Goal: Browse casually

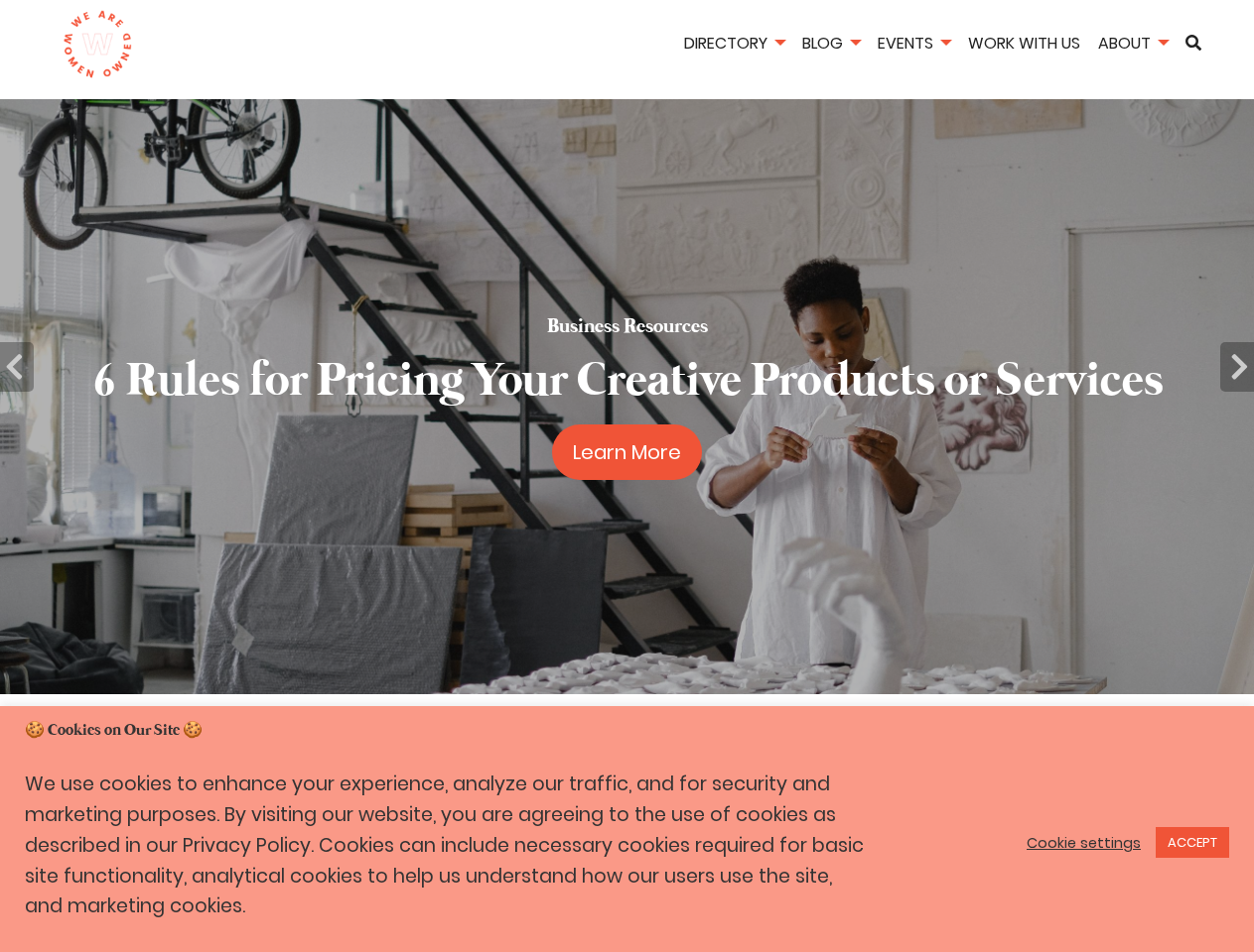
click at [626, 526] on div "Business Resources 6 Rules for Pricing Your Creative Products or Services Learn…" at bounding box center [627, 397] width 1254 height 595
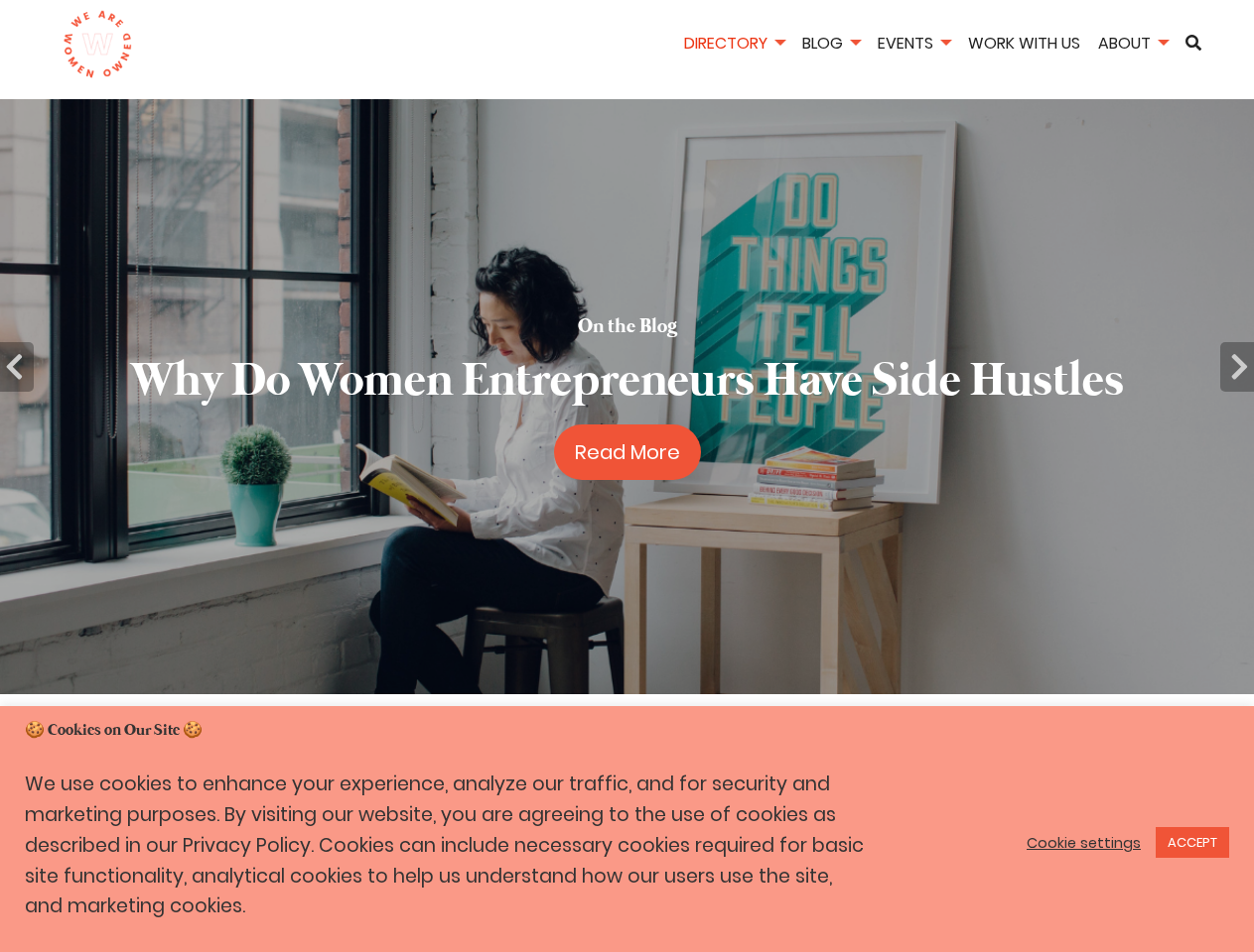
click at [734, 43] on link "Directory" at bounding box center [733, 43] width 114 height 23
click at [915, 43] on link "Events" at bounding box center [914, 43] width 87 height 23
click at [1193, 43] on link "Search" at bounding box center [1193, 43] width 30 height 16
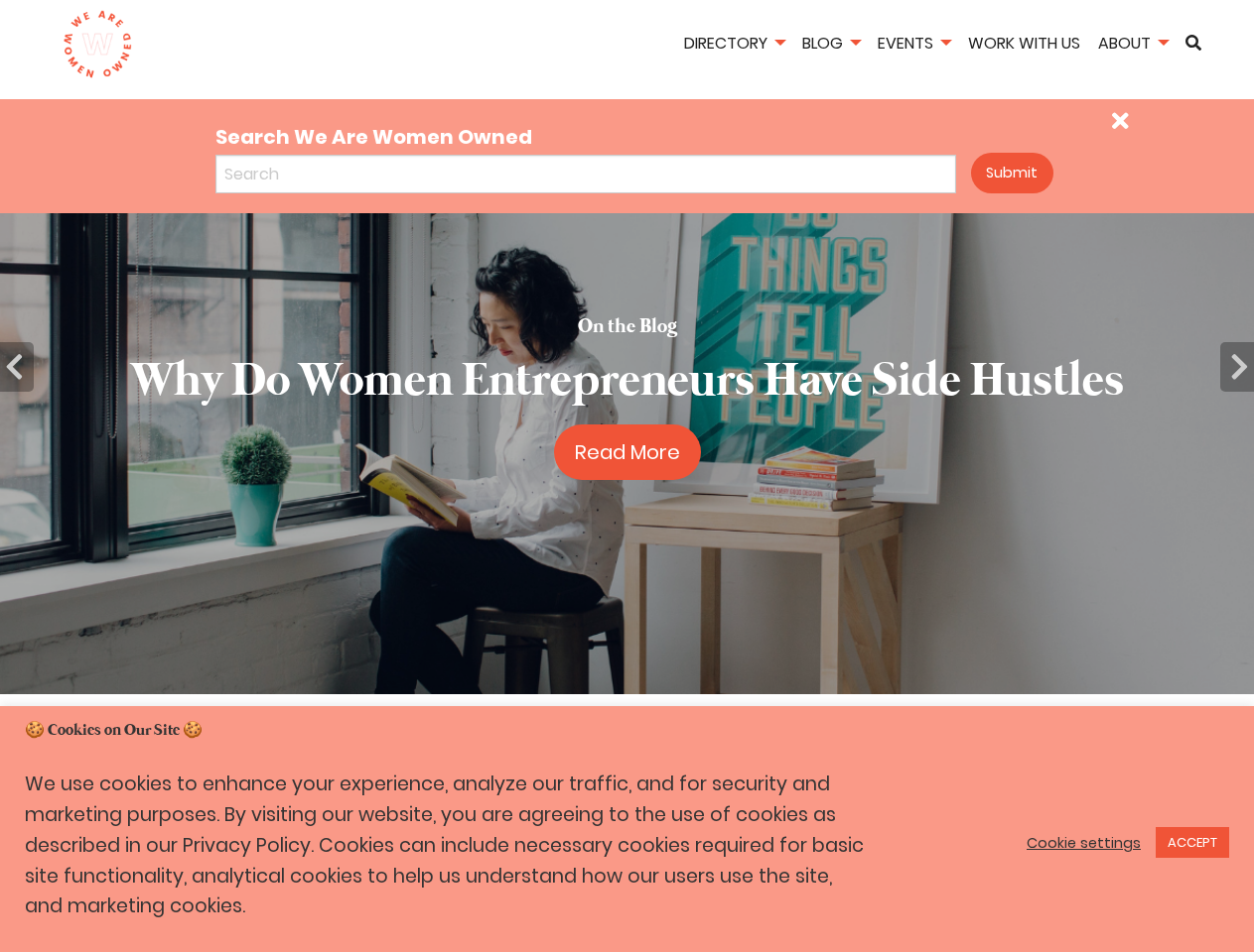
click at [626, 397] on h2 "Why Do Women Entrepreneurs Have Side Hustles" at bounding box center [627, 382] width 992 height 67
click at [17, 367] on icon "button" at bounding box center [14, 367] width 39 height 50
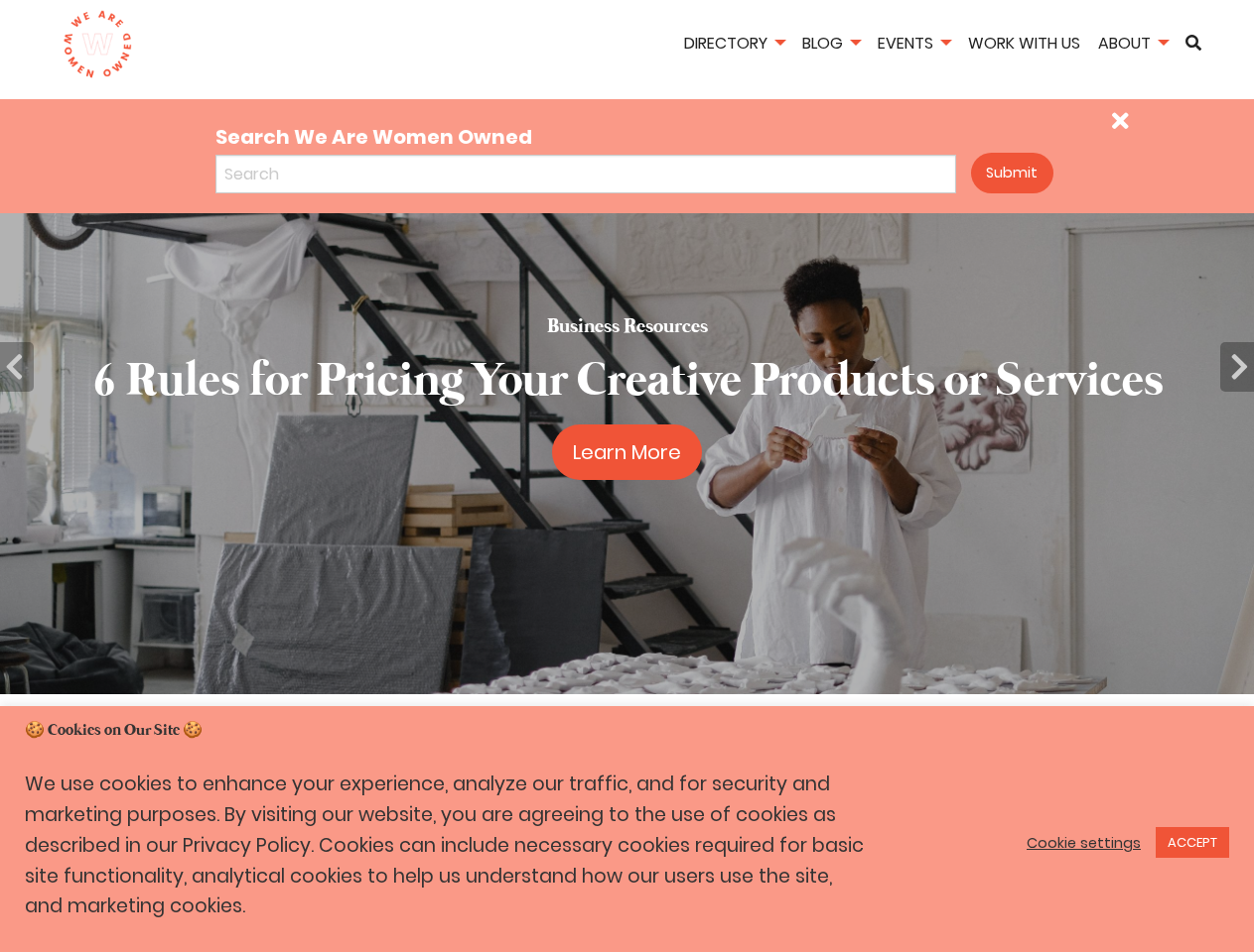
click at [1237, 367] on icon "button" at bounding box center [1239, 367] width 39 height 50
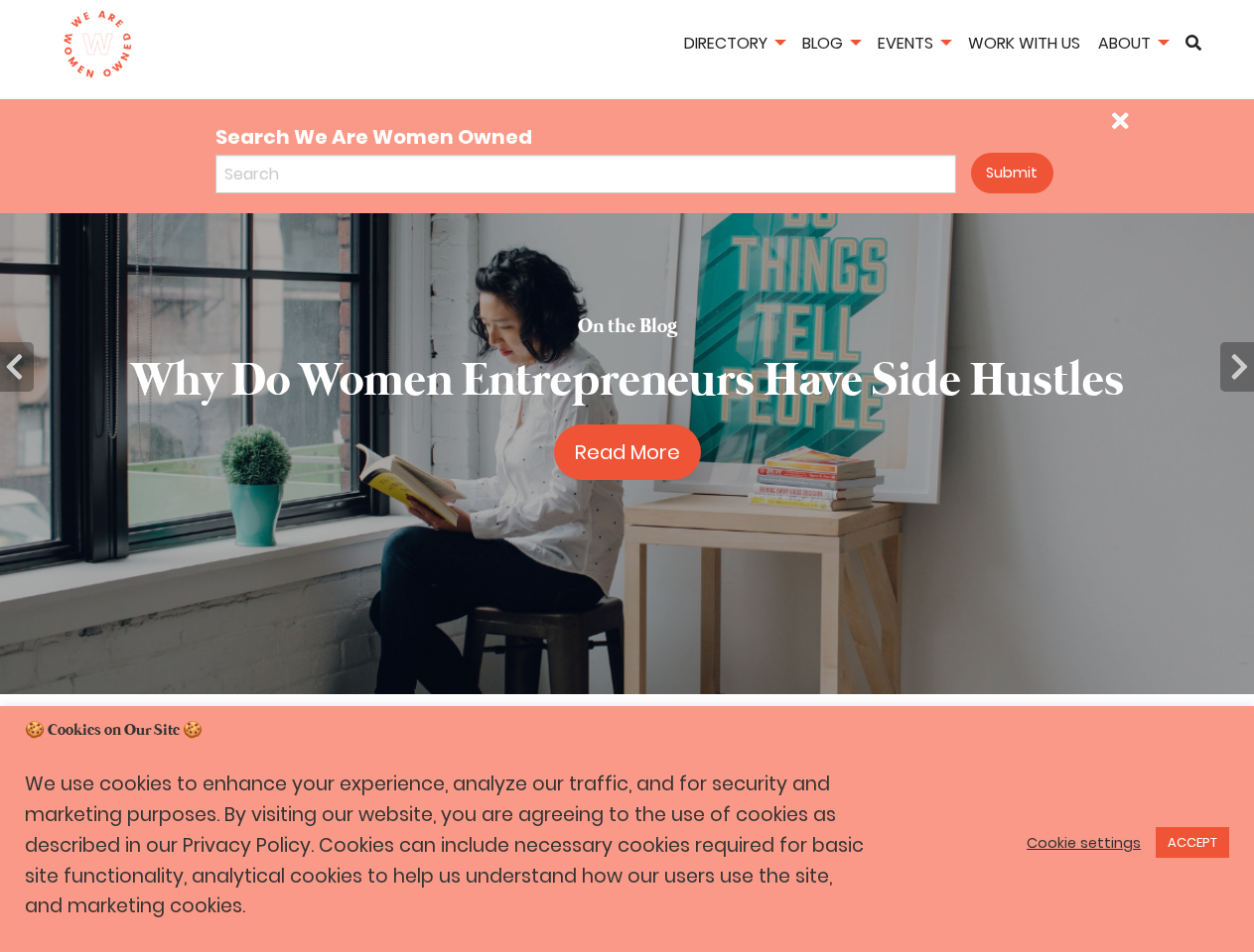
click at [1086, 844] on link "Cookie settings" at bounding box center [1083, 844] width 114 height 18
click at [0, 0] on div "Close Privacy Overview This website uses cookies to improve your experience whi…" at bounding box center [0, 0] width 0 height 0
